Goal: Information Seeking & Learning: Learn about a topic

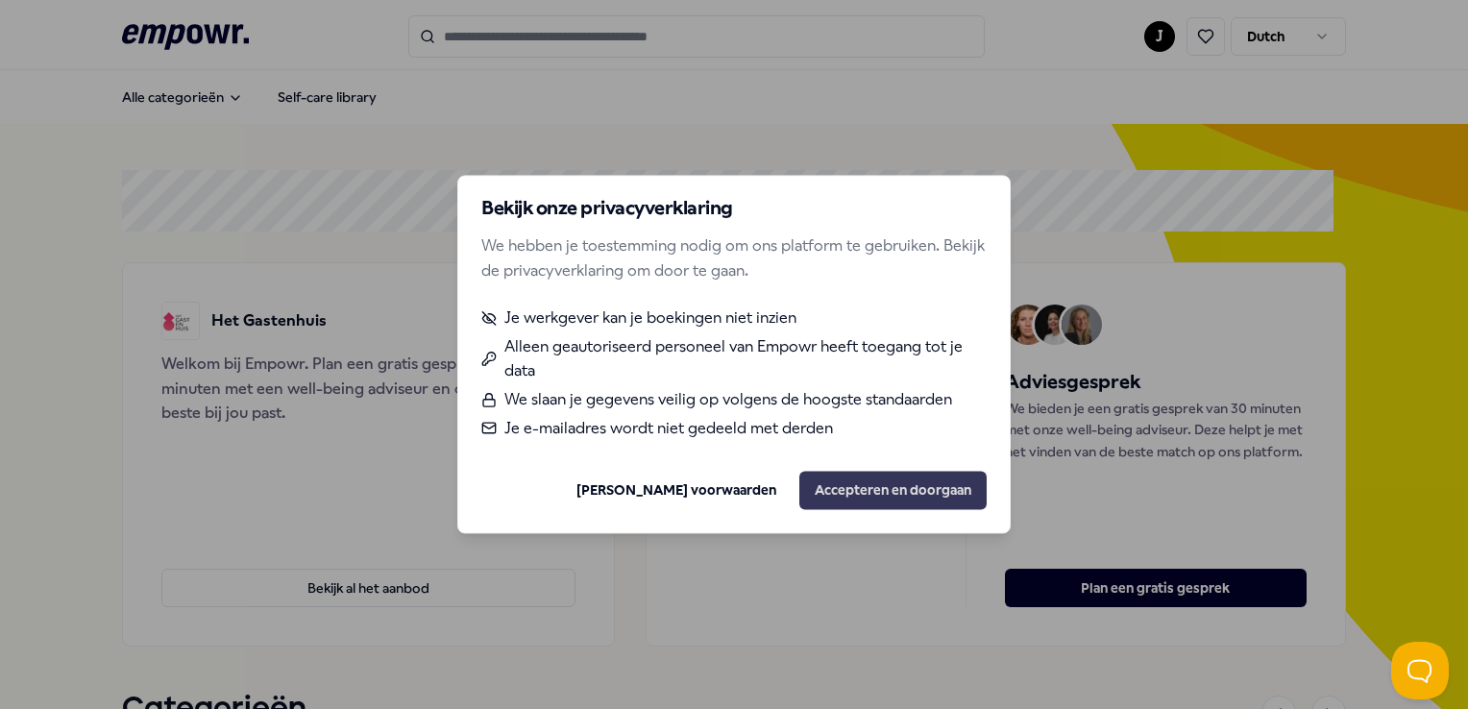
click at [876, 486] on button "Accepteren en doorgaan" at bounding box center [892, 491] width 187 height 38
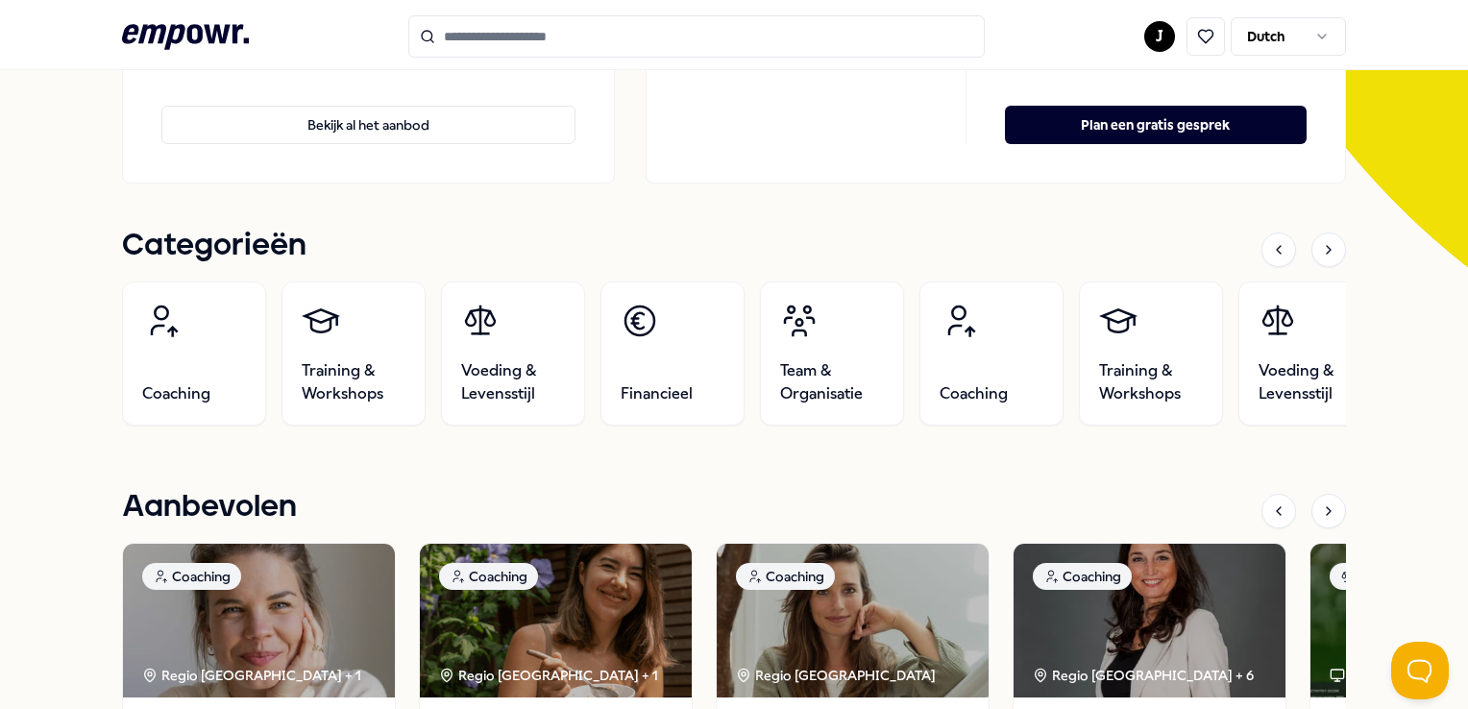
scroll to position [480, 0]
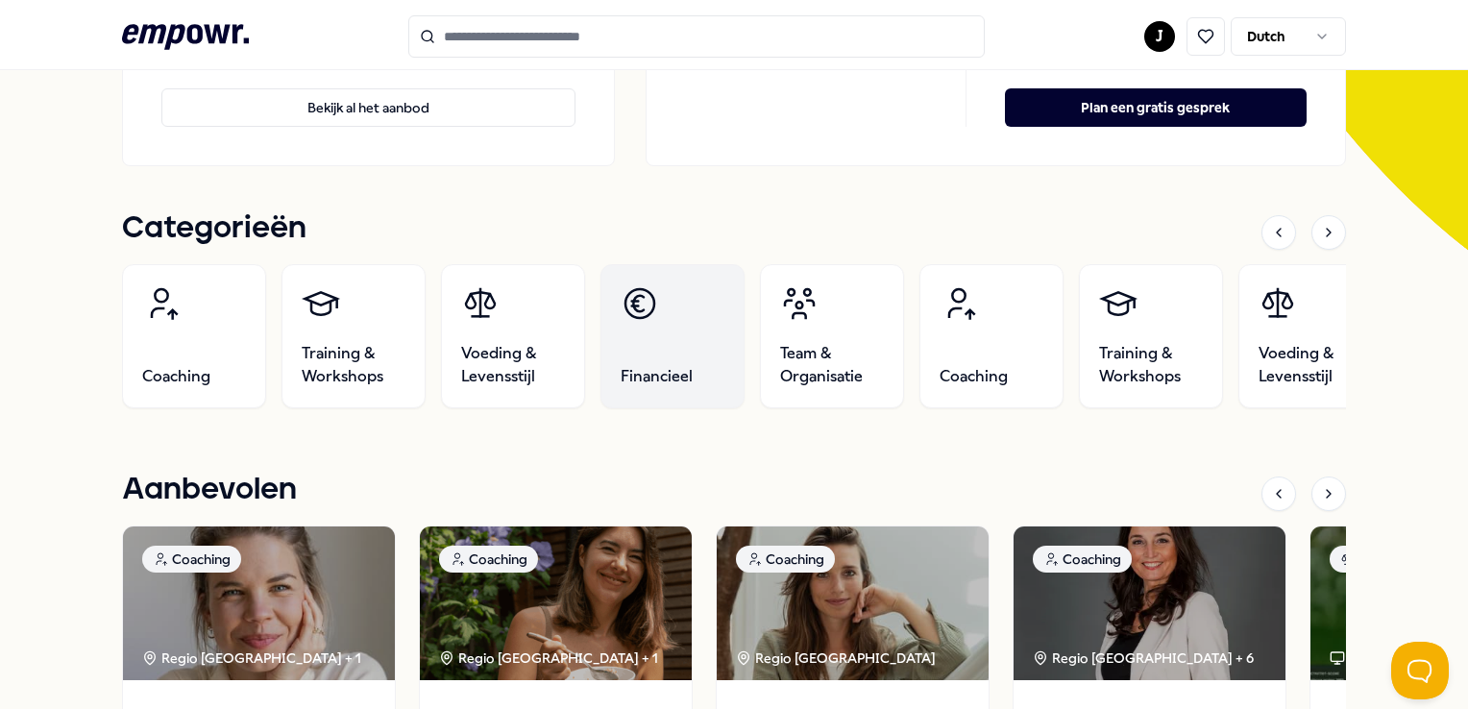
click at [642, 341] on link "Financieel" at bounding box center [673, 336] width 144 height 144
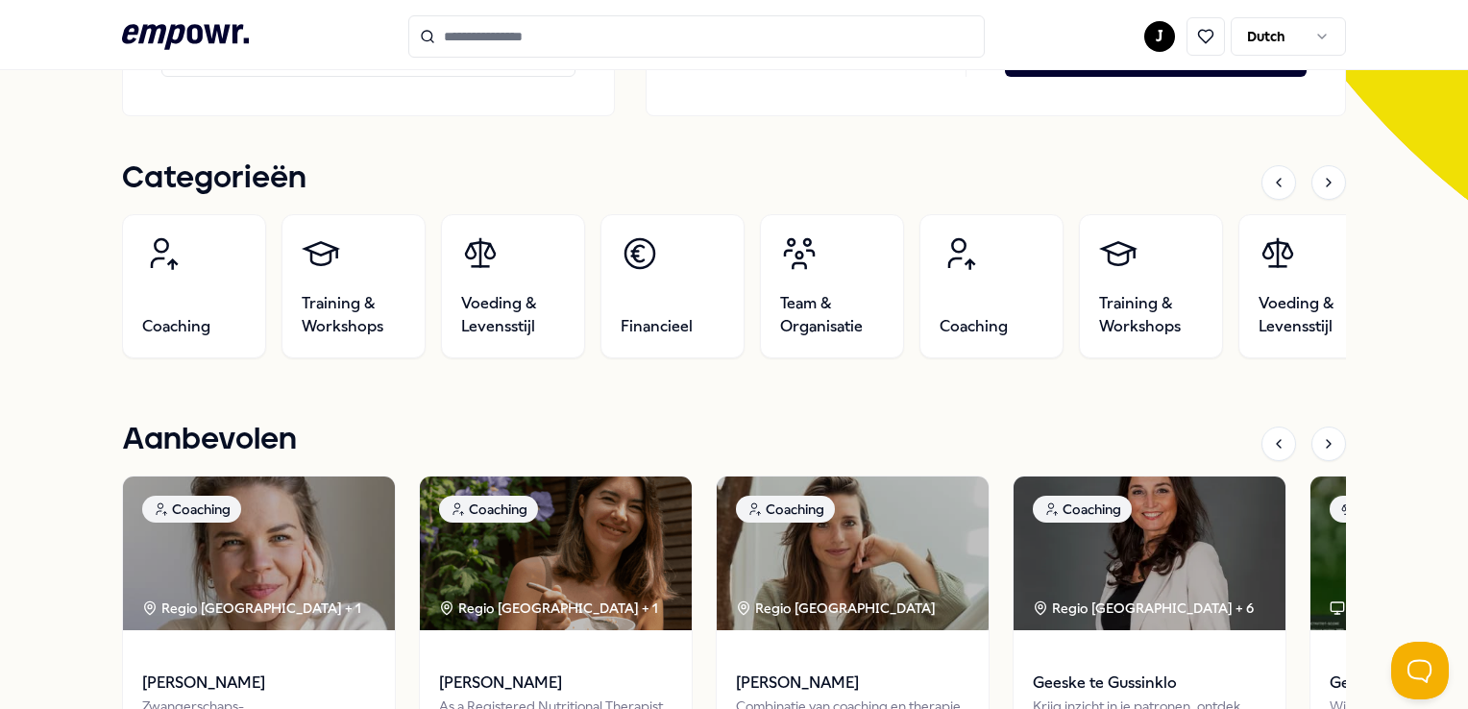
scroll to position [611, 0]
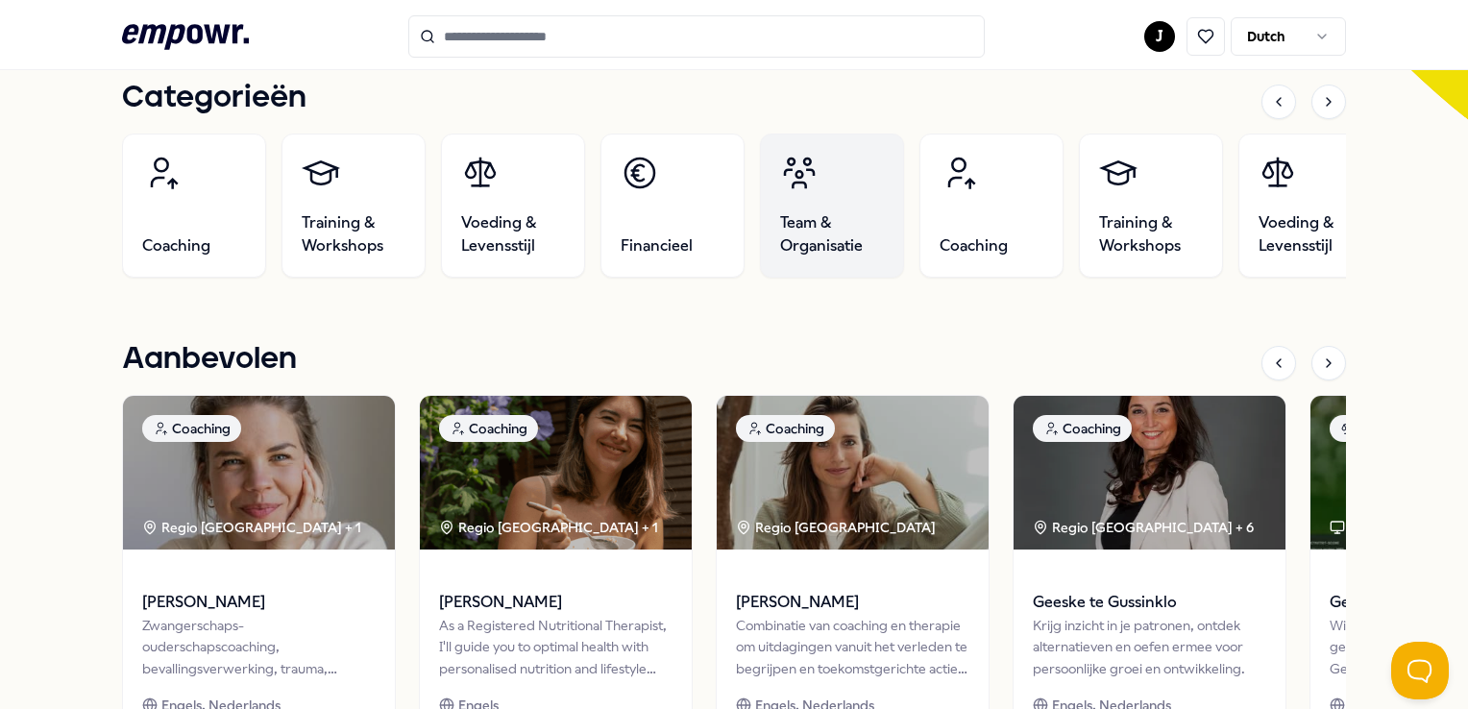
click at [829, 235] on span "Team & Organisatie" at bounding box center [832, 234] width 104 height 46
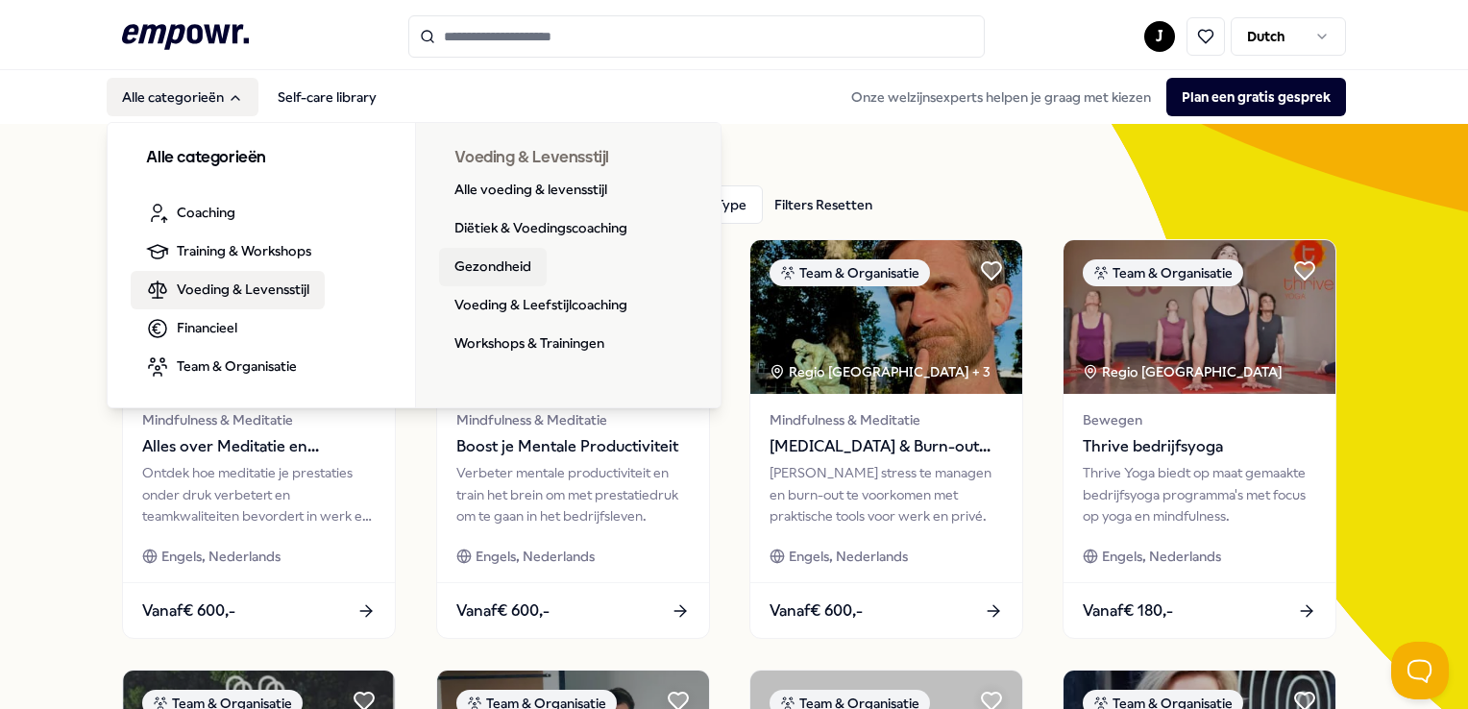
click at [451, 265] on link "Gezondheid" at bounding box center [493, 267] width 108 height 38
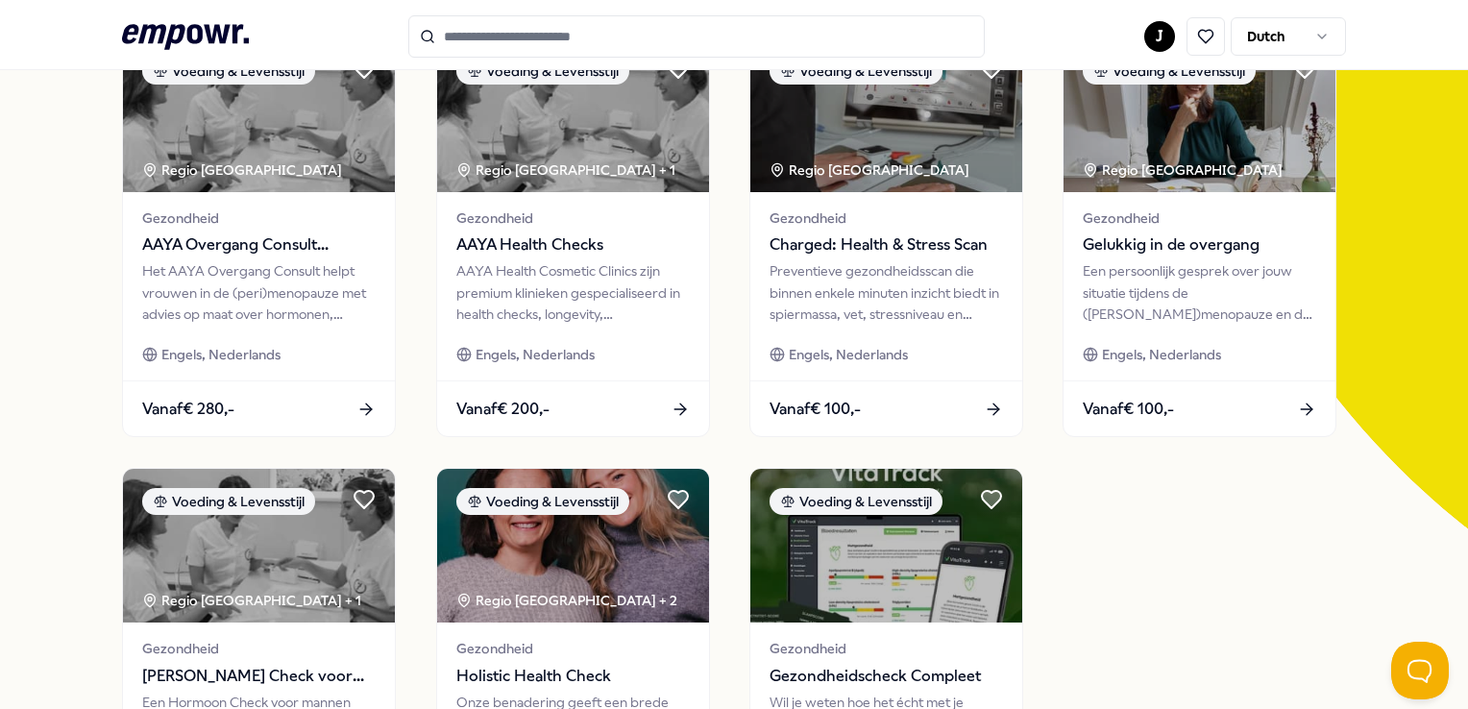
scroll to position [208, 0]
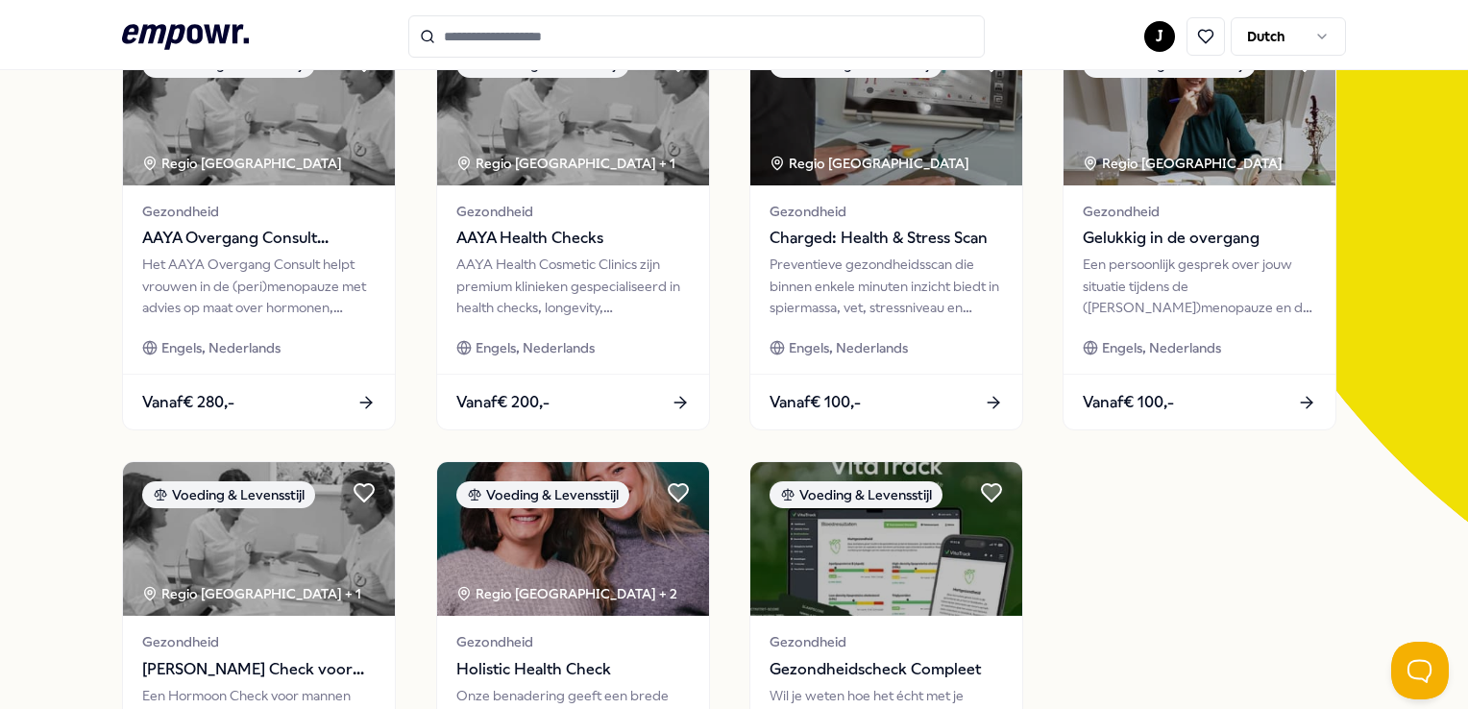
drag, startPoint x: 1452, startPoint y: 323, endPoint x: 1459, endPoint y: 362, distance: 40.1
click at [1459, 362] on main ".empowr-logo_svg__cls-1{fill:#03032f} J Dutch Alle categorieën Self-care librar…" at bounding box center [734, 354] width 1468 height 709
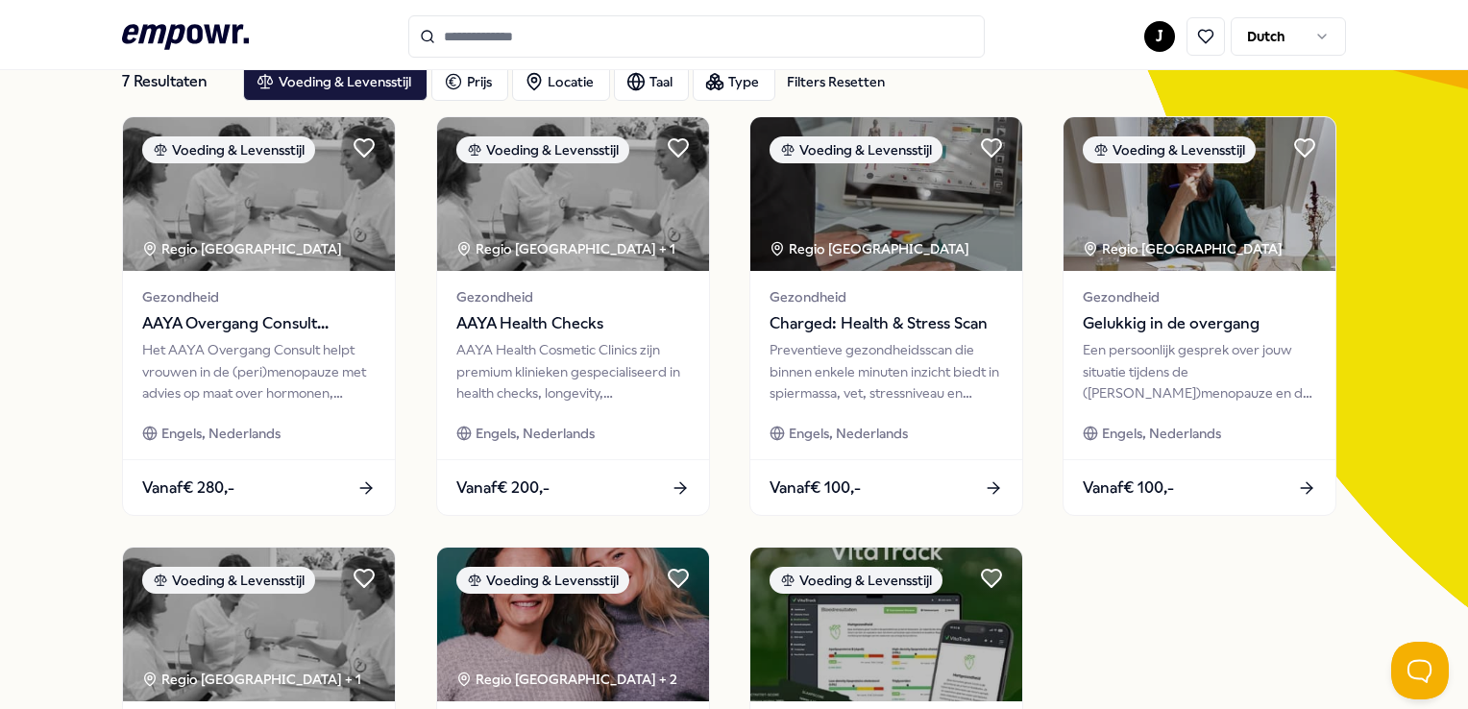
scroll to position [125, 0]
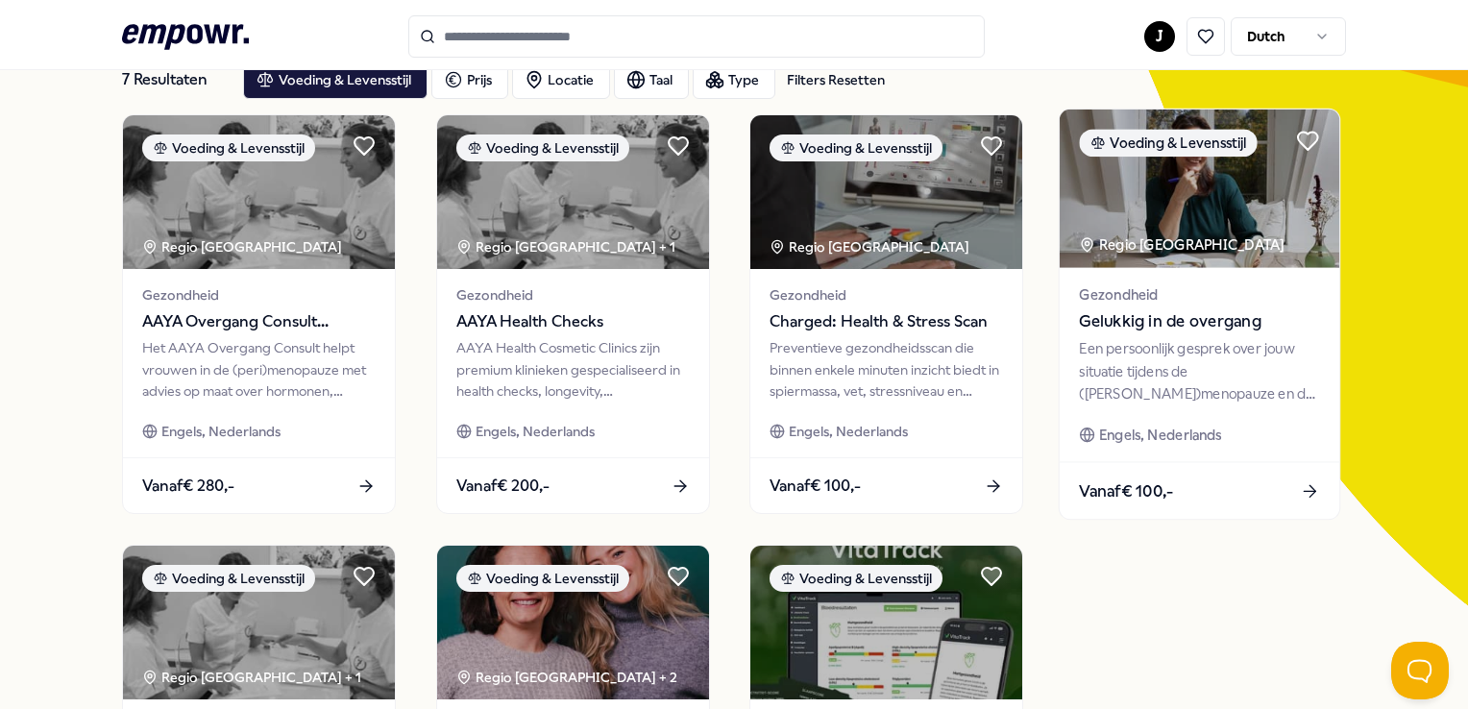
click at [1211, 333] on span "Gelukkig in de overgang" at bounding box center [1200, 321] width 240 height 25
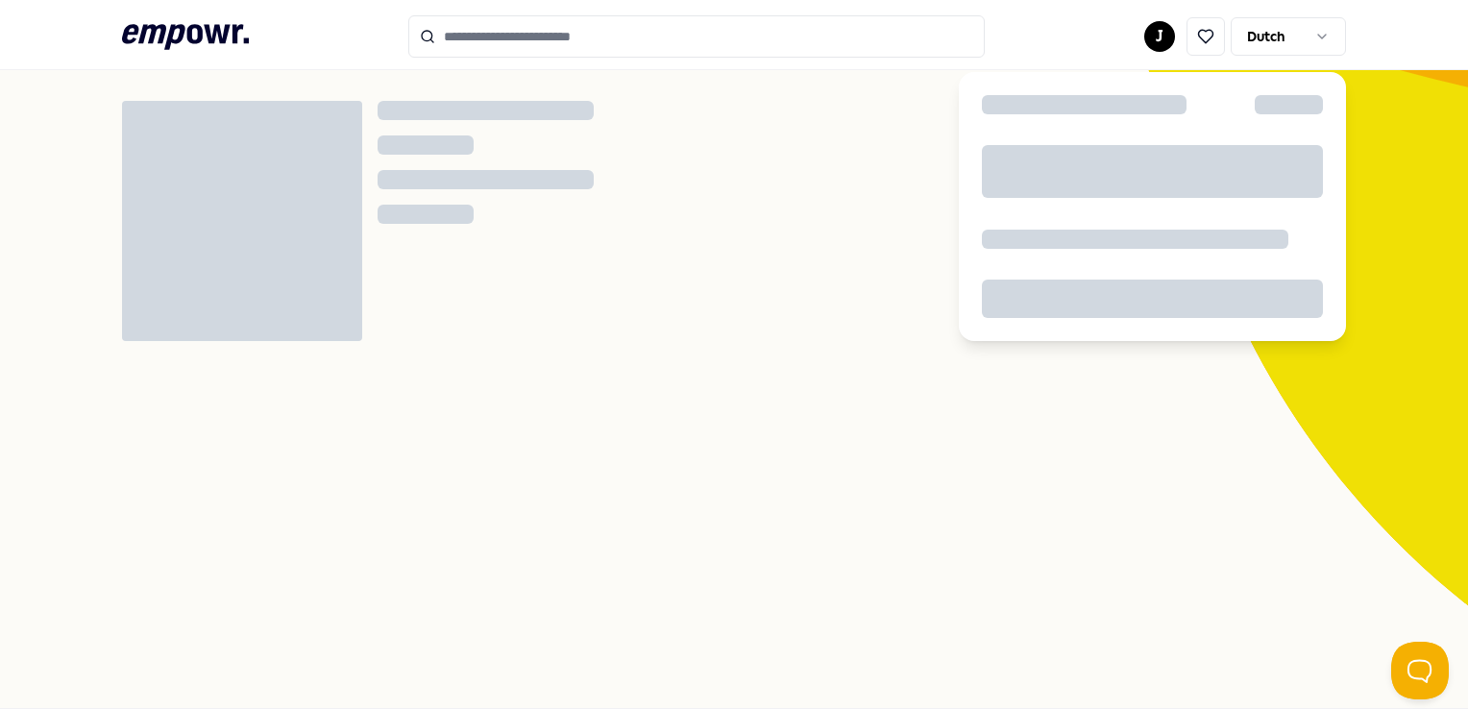
scroll to position [123, 0]
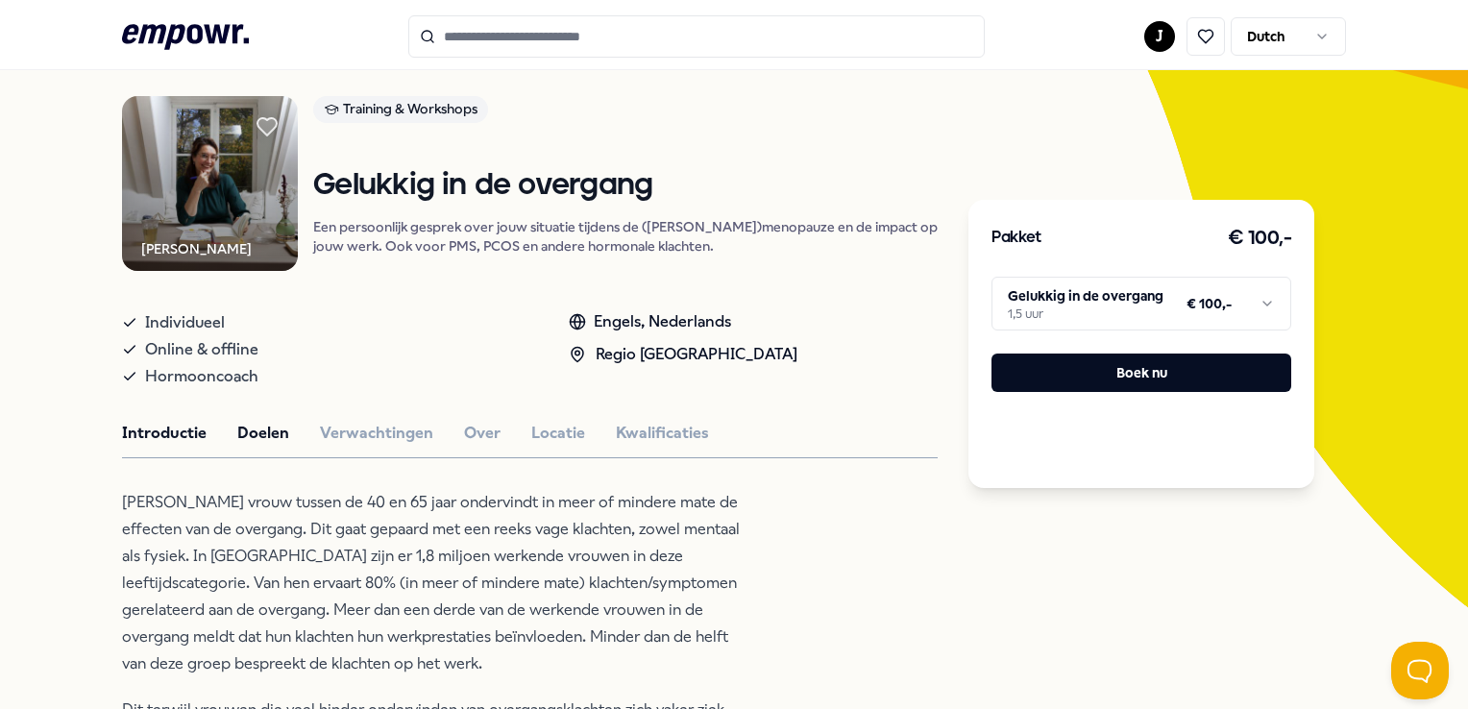
click at [263, 425] on button "Doelen" at bounding box center [263, 433] width 52 height 25
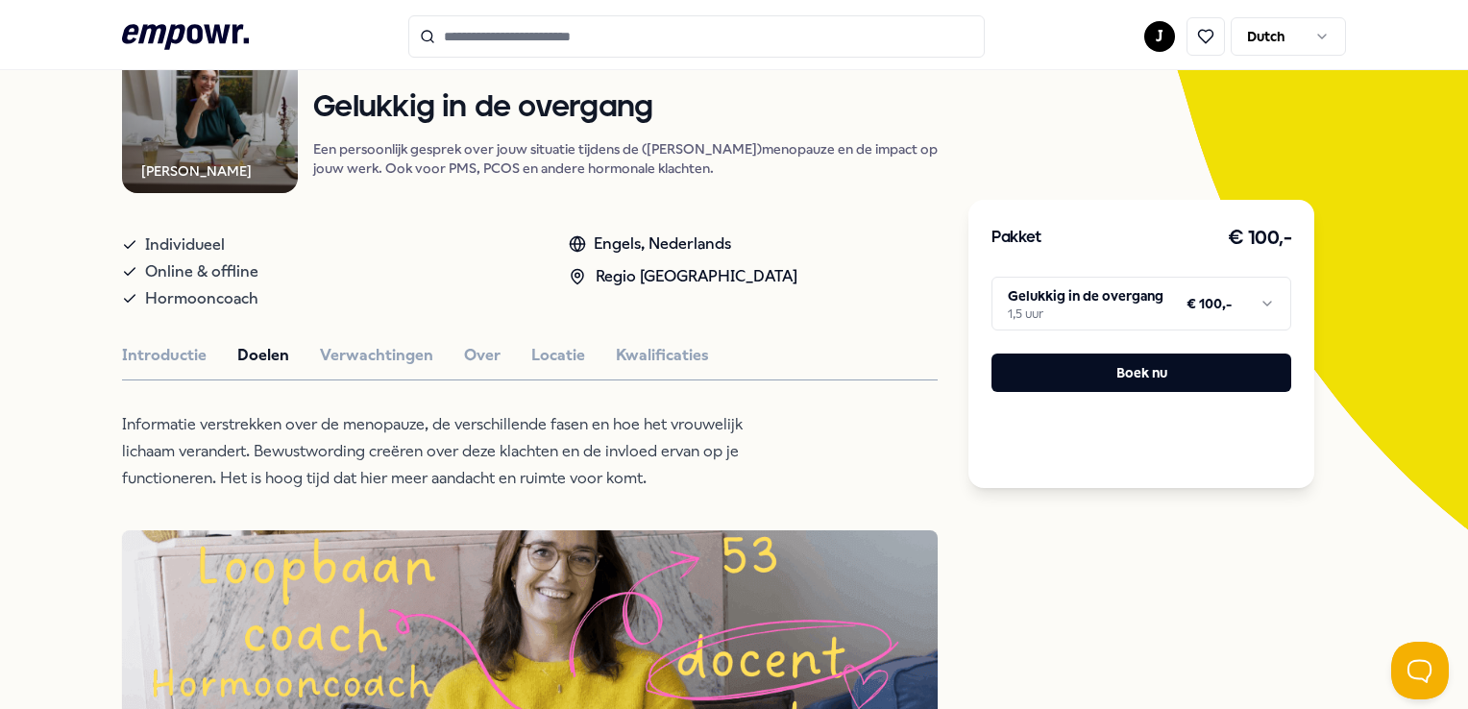
scroll to position [53, 0]
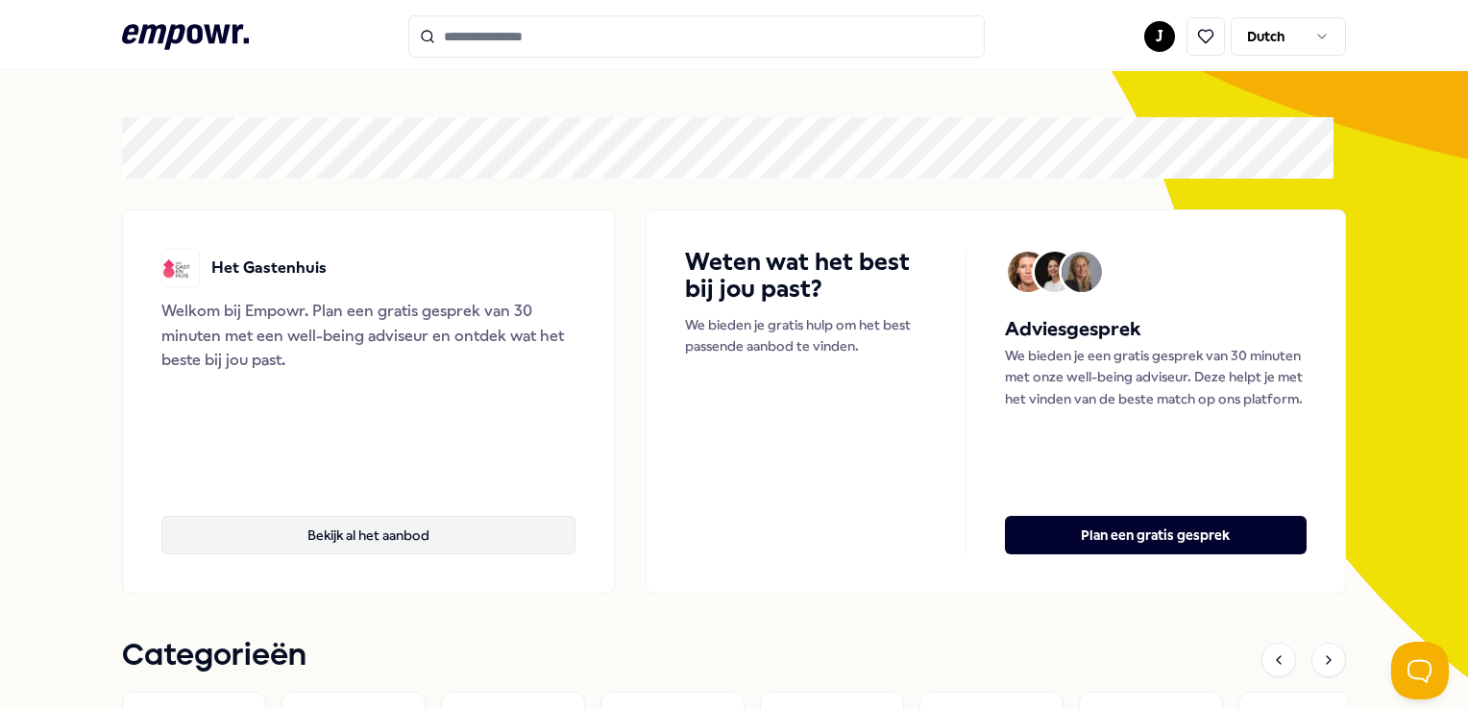
click at [338, 536] on button "Bekijk al het aanbod" at bounding box center [368, 535] width 414 height 38
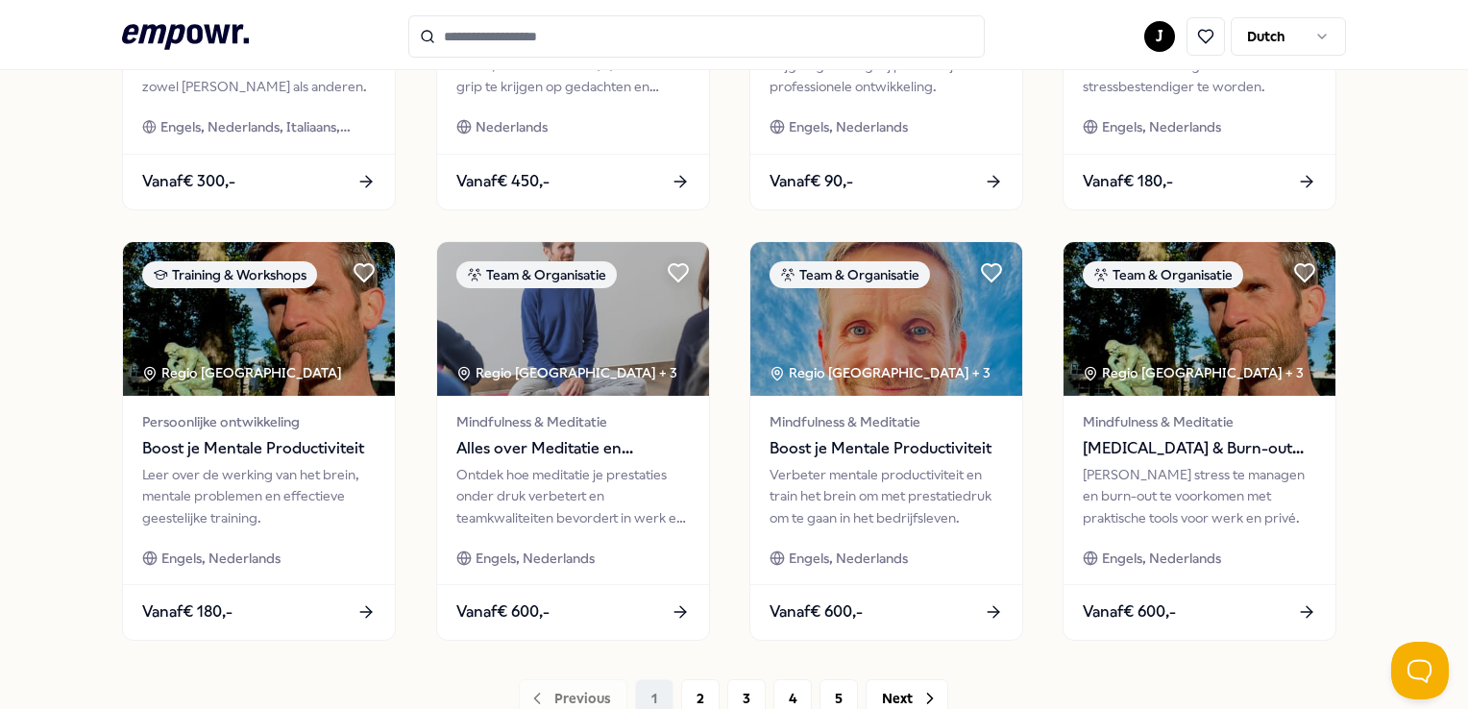
scroll to position [876, 0]
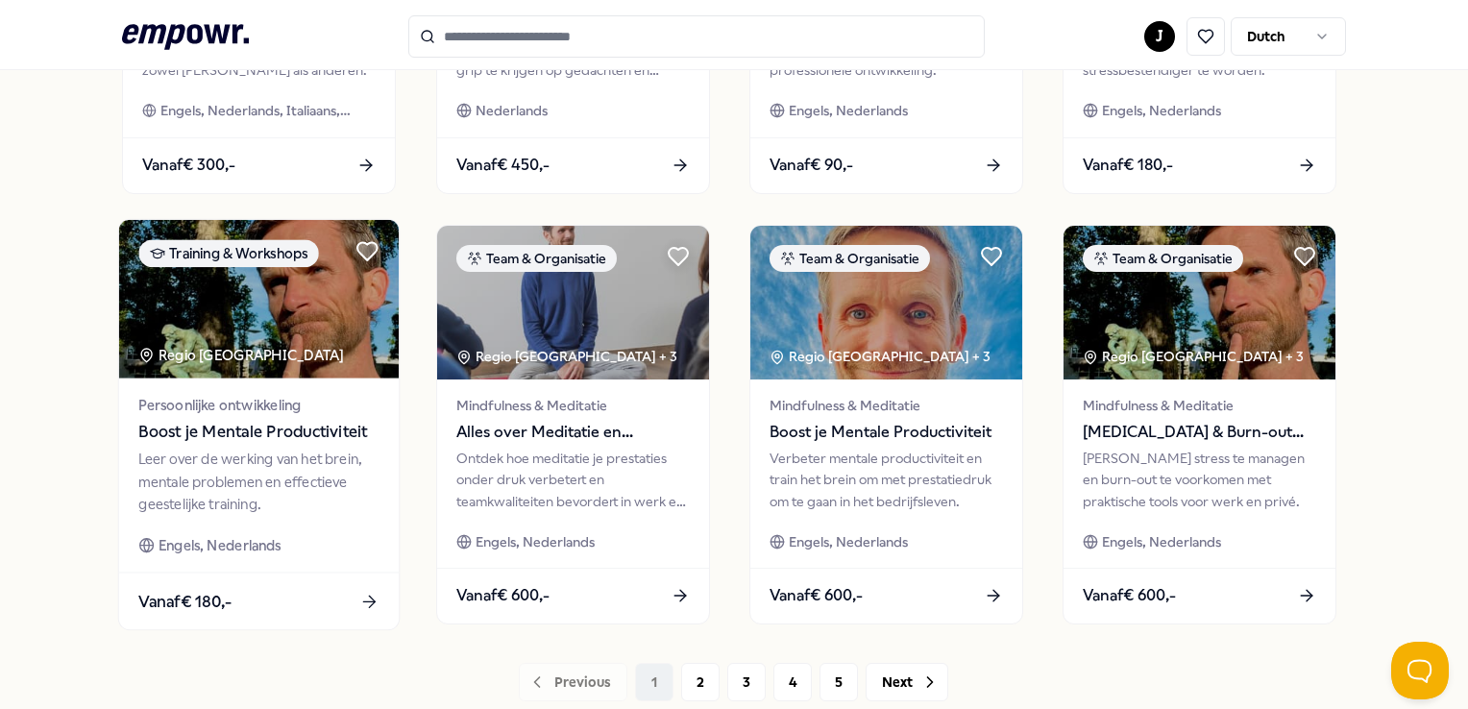
click at [284, 434] on span "Boost je Mentale Productiviteit" at bounding box center [259, 432] width 240 height 25
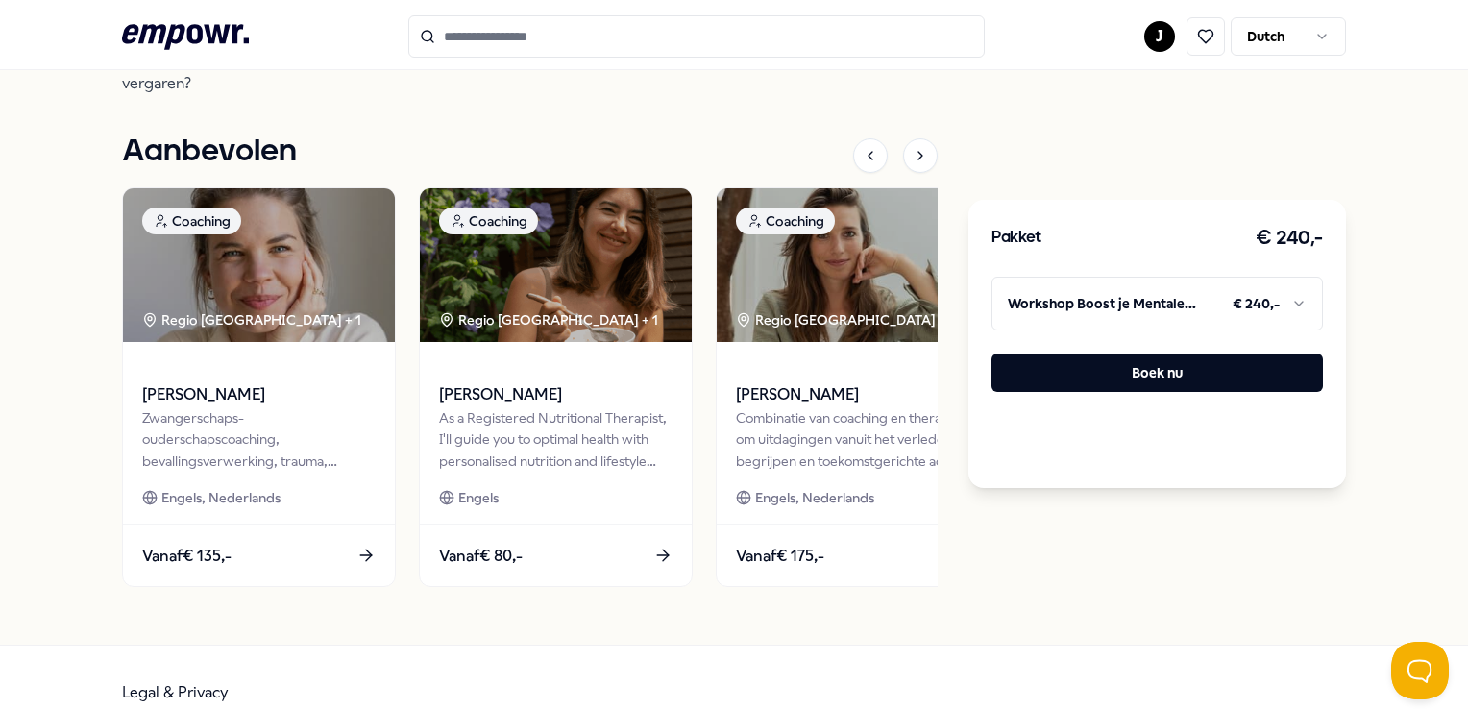
scroll to position [776, 0]
click at [913, 147] on icon at bounding box center [920, 154] width 15 height 15
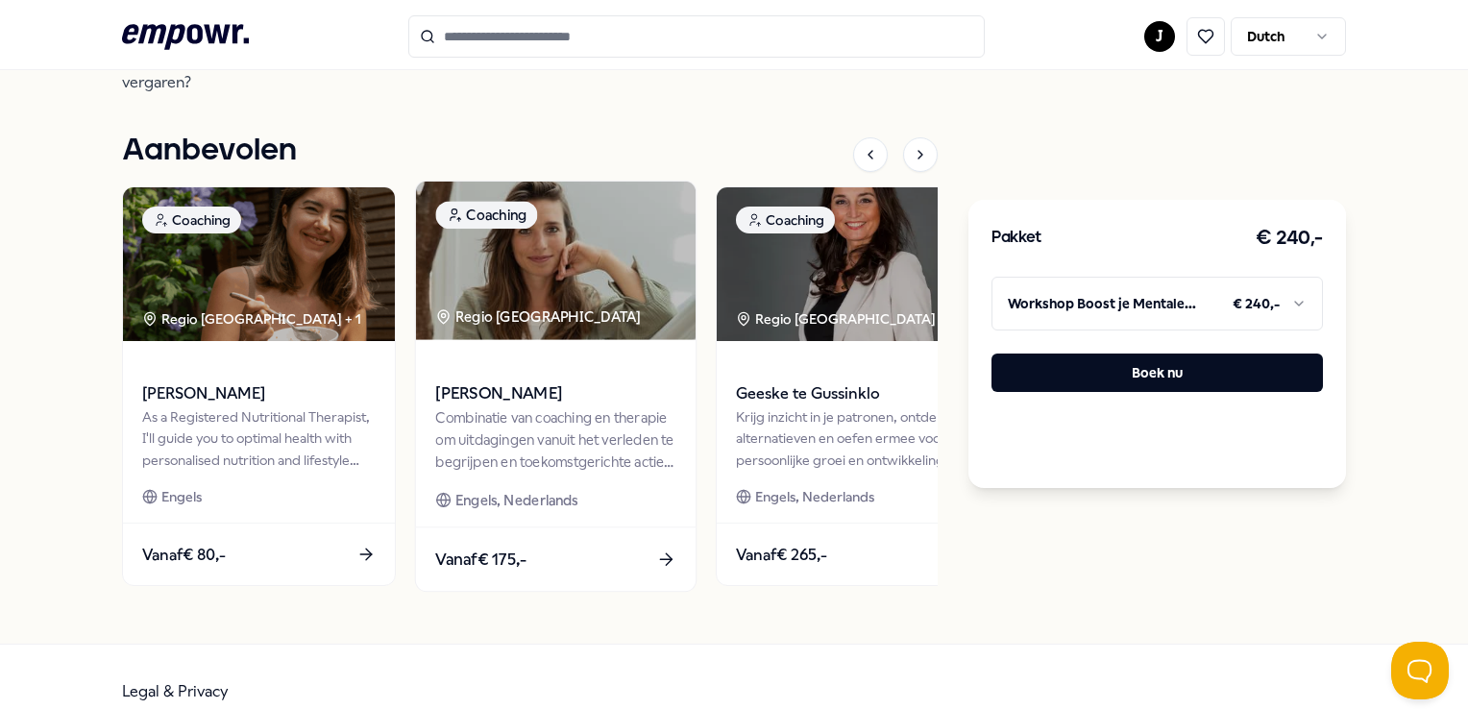
click at [541, 406] on div "Combinatie van coaching en therapie om uitdagingen vanuit het verleden te begri…" at bounding box center [556, 439] width 240 height 66
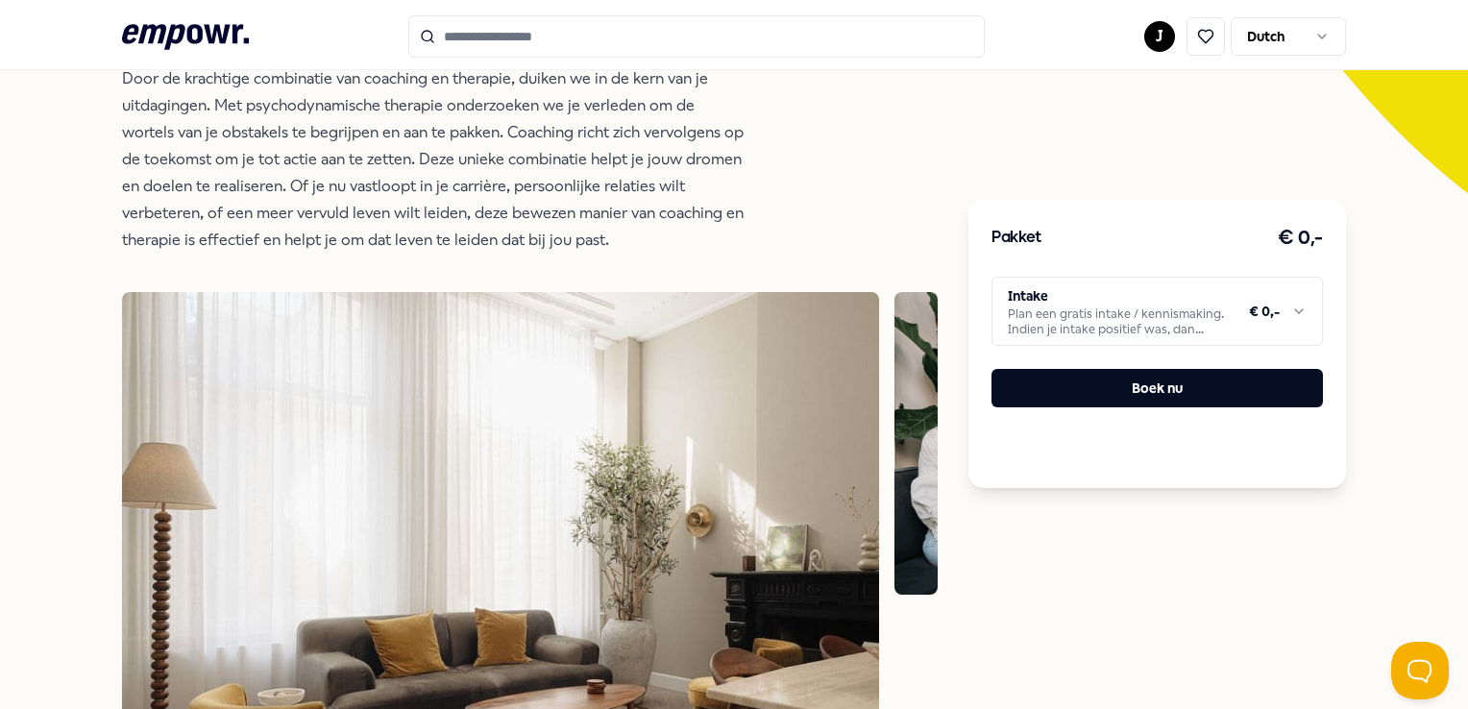
scroll to position [361, 0]
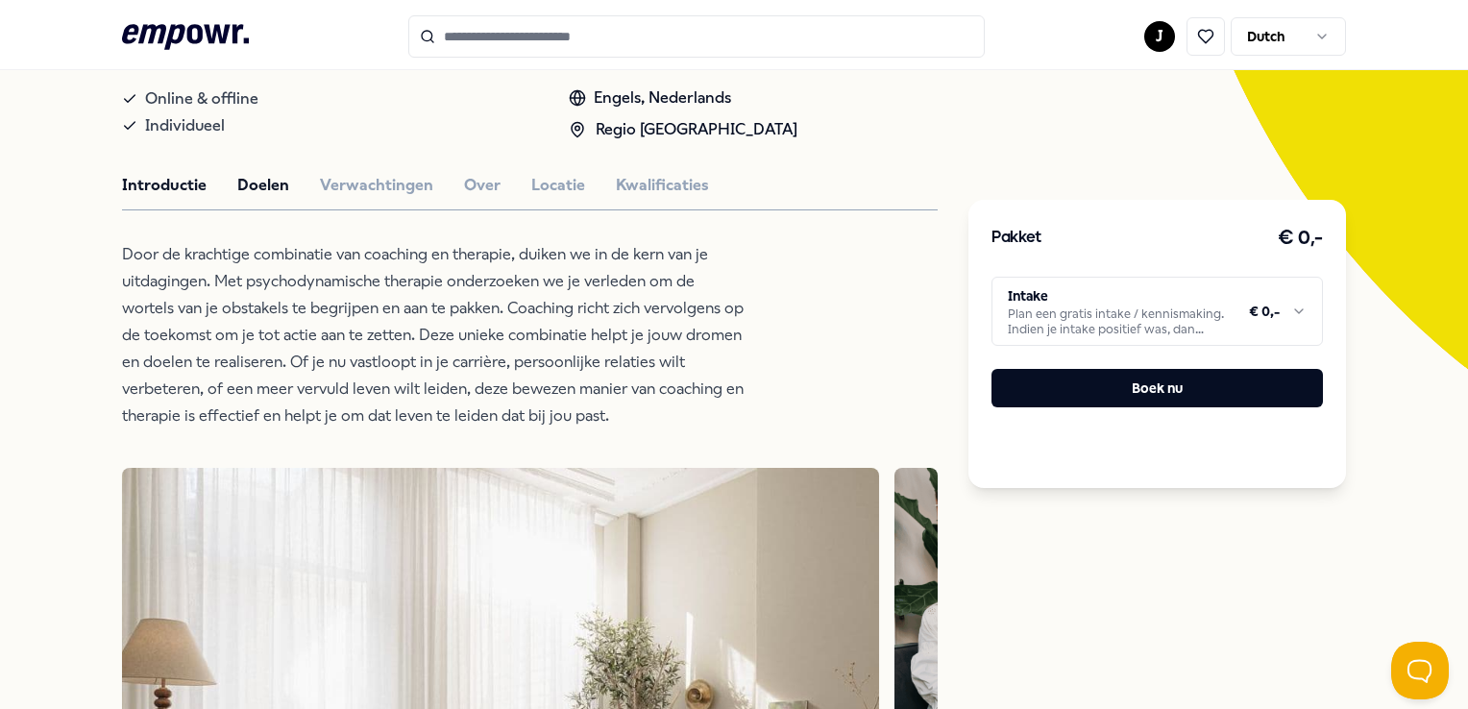
click at [269, 187] on button "Doelen" at bounding box center [263, 185] width 52 height 25
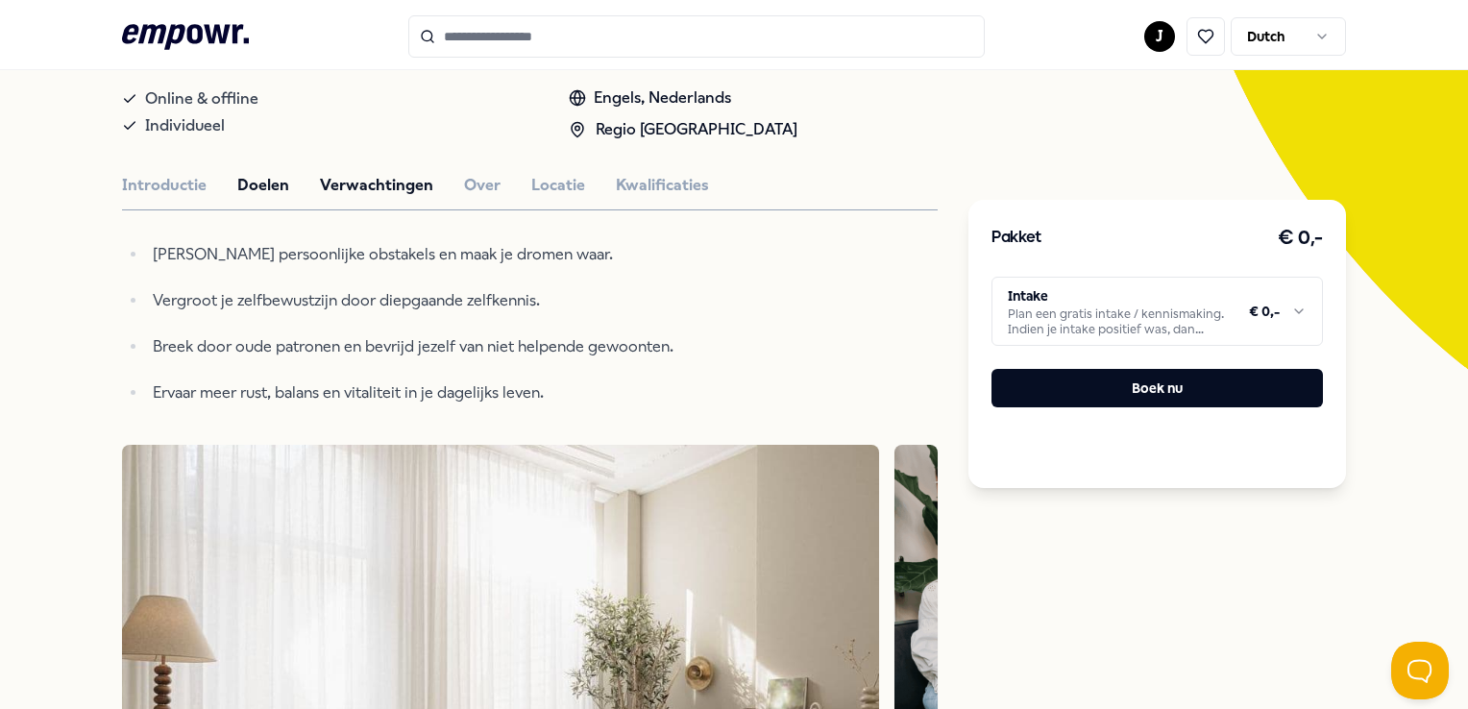
click at [354, 188] on button "Verwachtingen" at bounding box center [376, 185] width 113 height 25
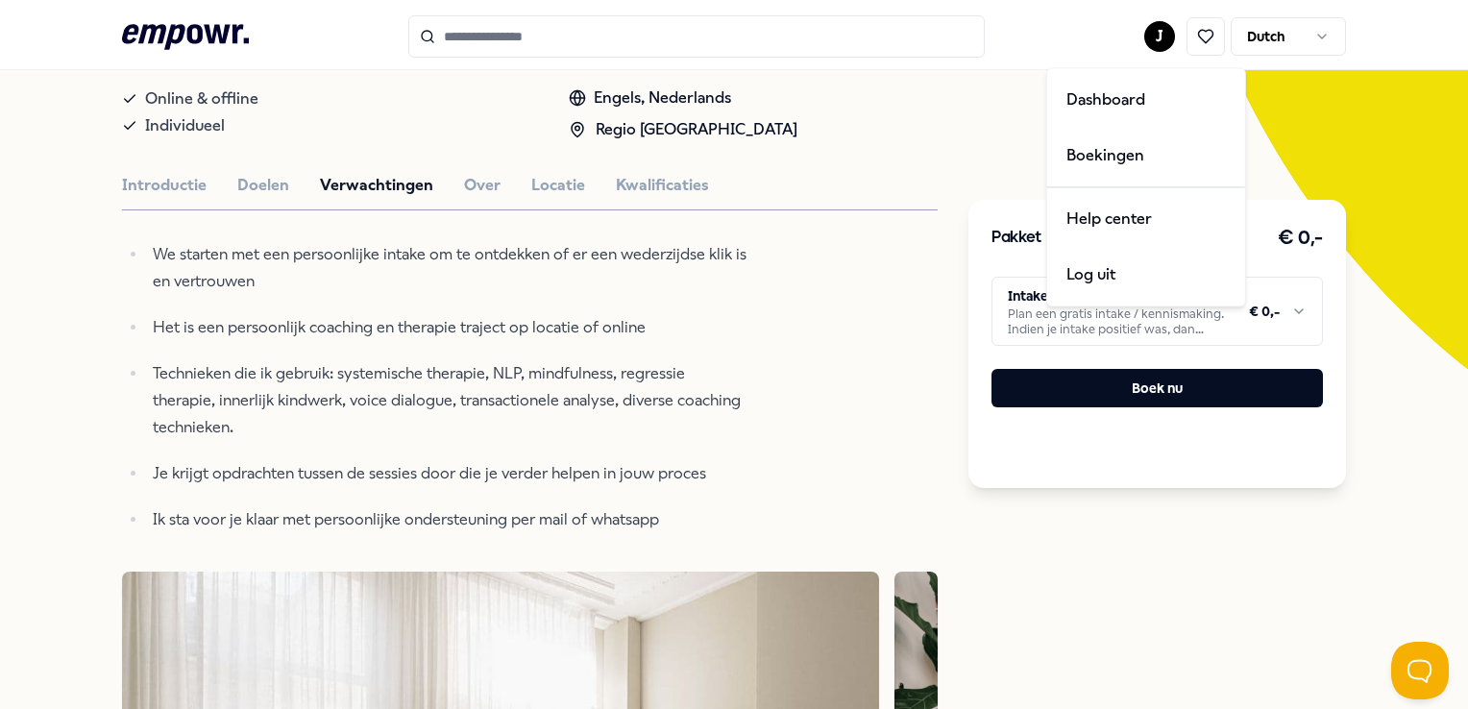
click at [1143, 41] on html ".empowr-logo_svg__cls-1{fill:#03032f} J Dutch Alle categorieën Self-care librar…" at bounding box center [734, 354] width 1468 height 709
click at [1107, 104] on div "Dashboard" at bounding box center [1146, 100] width 190 height 56
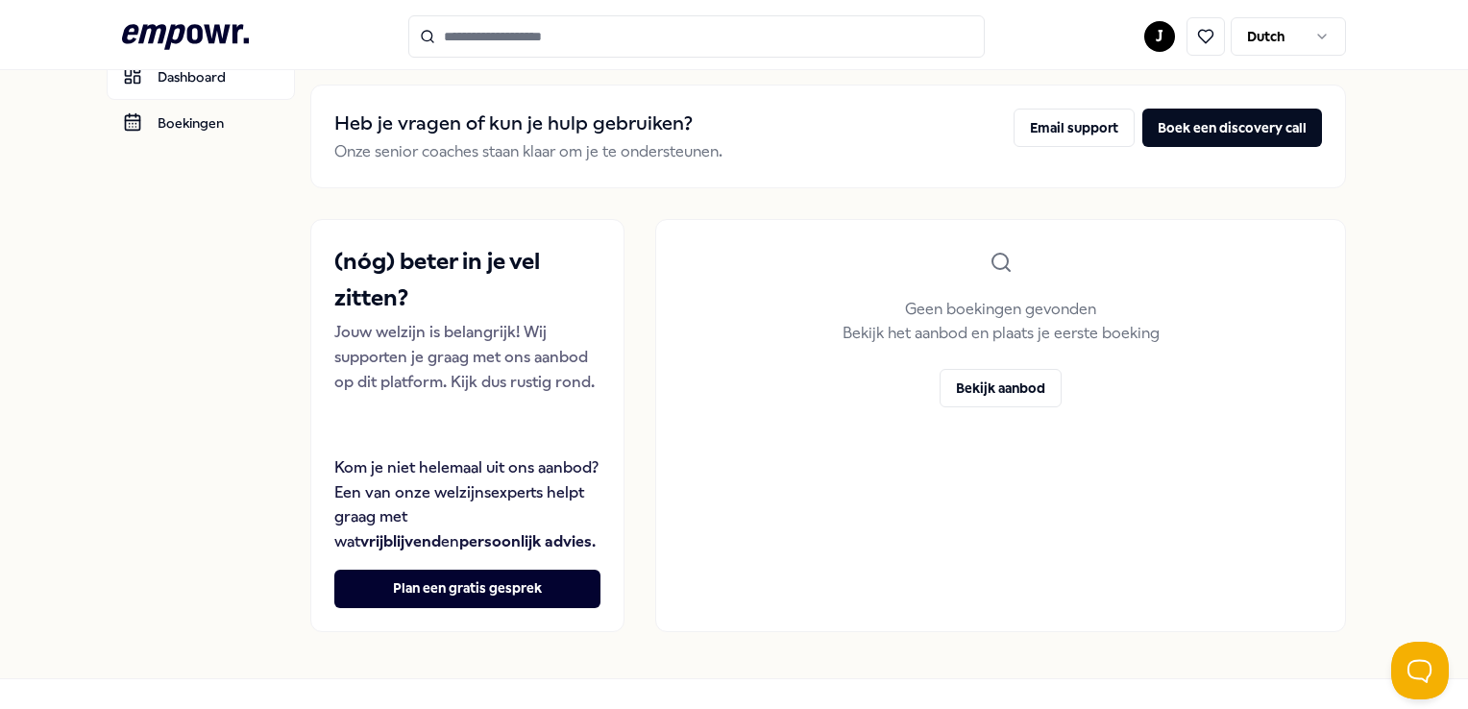
scroll to position [115, 0]
